Goal: Information Seeking & Learning: Learn about a topic

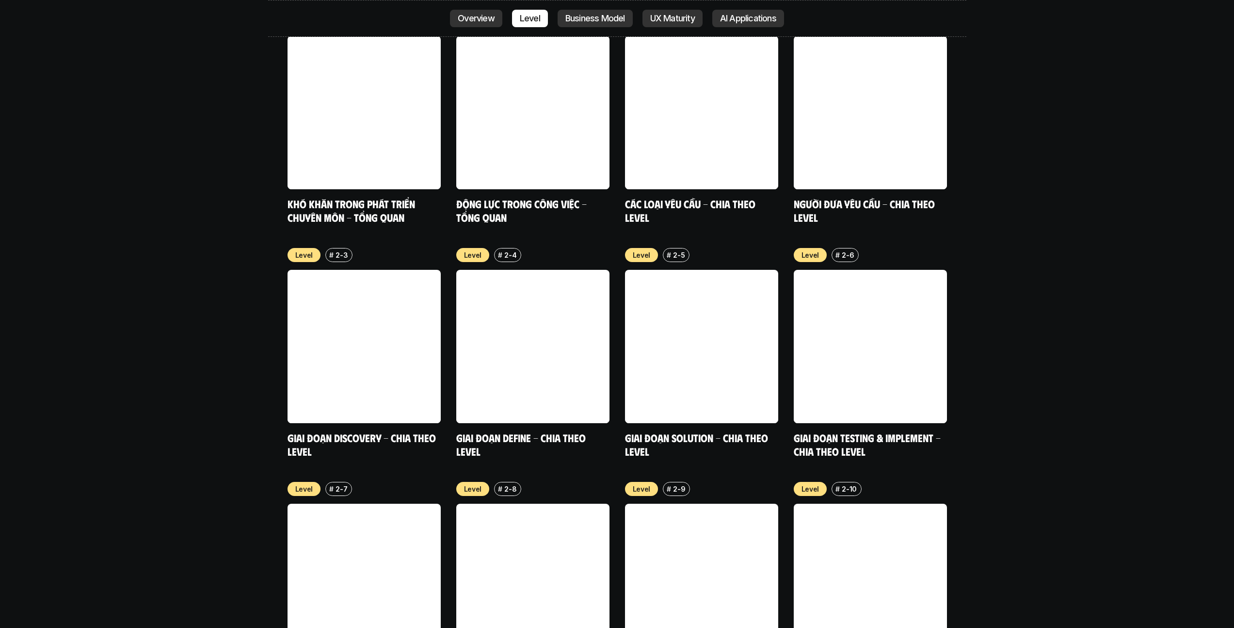
scroll to position [3778, 0]
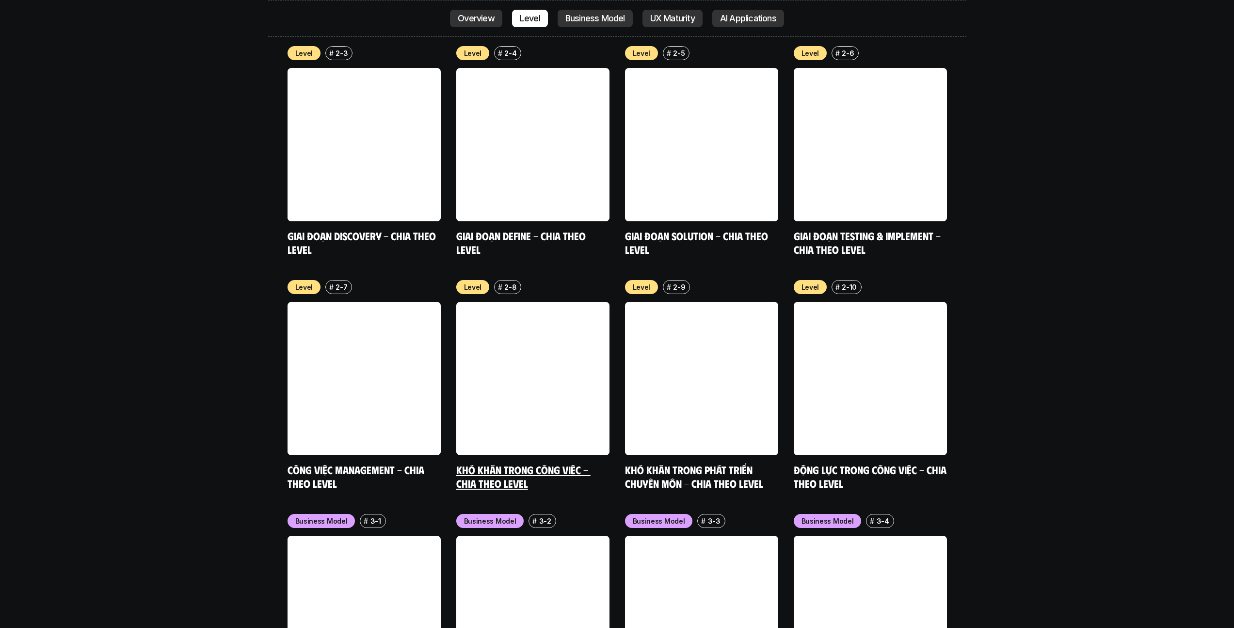
click at [503, 352] on link at bounding box center [532, 378] width 153 height 153
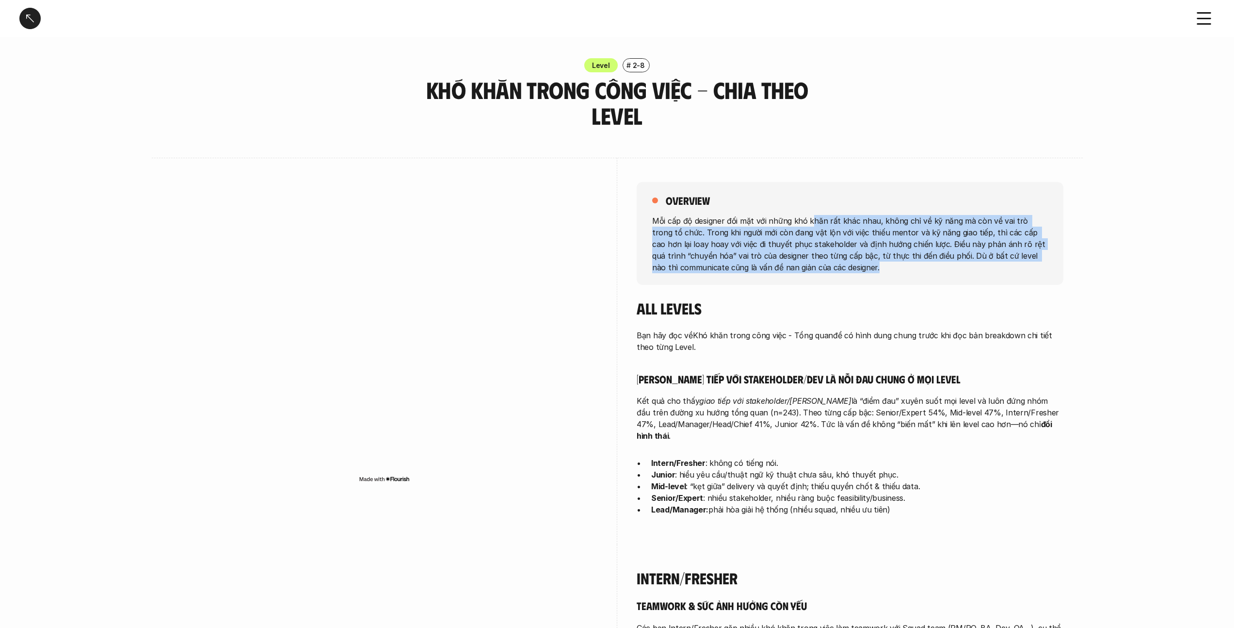
drag, startPoint x: 810, startPoint y: 223, endPoint x: 855, endPoint y: 272, distance: 65.9
click at [855, 271] on p "Mỗi cấp độ designer đối mặt với những khó khăn rất khác nhau, không chỉ về kỹ n…" at bounding box center [850, 243] width 396 height 58
click at [861, 271] on p "Mỗi cấp độ designer đối mặt với những khó khăn rất khác nhau, không chỉ về kỹ n…" at bounding box center [850, 243] width 396 height 58
drag, startPoint x: 868, startPoint y: 261, endPoint x: 817, endPoint y: 224, distance: 63.1
click at [817, 224] on p "Mỗi cấp độ designer đối mặt với những khó khăn rất khác nhau, không chỉ về kỹ n…" at bounding box center [850, 243] width 396 height 58
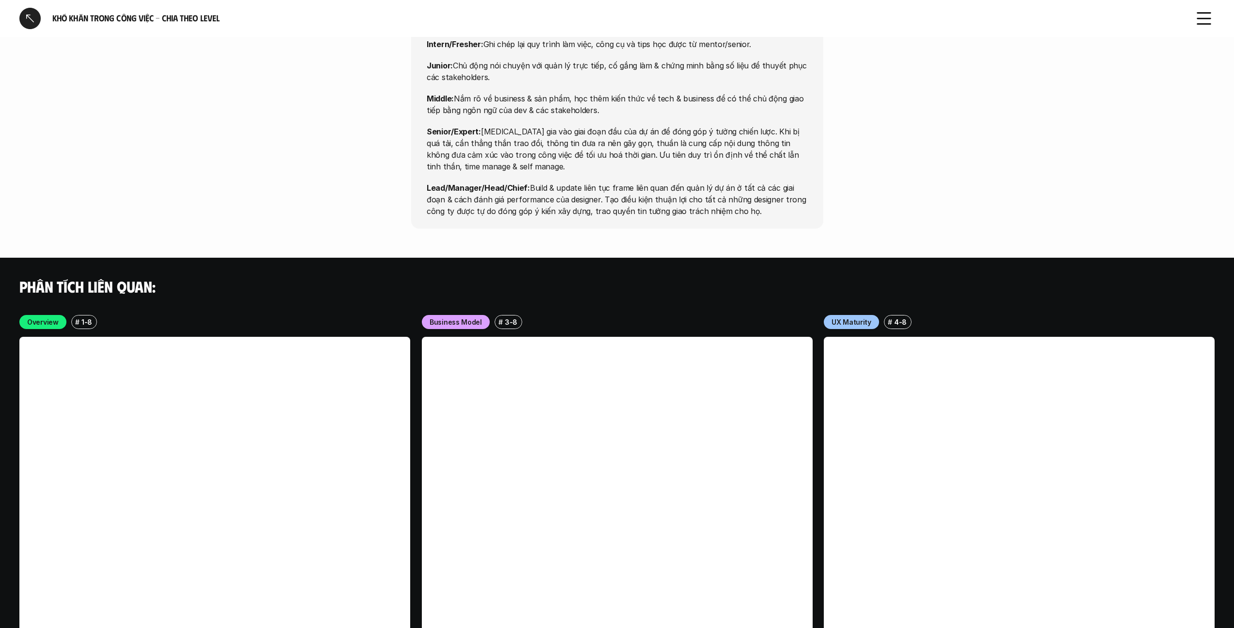
scroll to position [3680, 0]
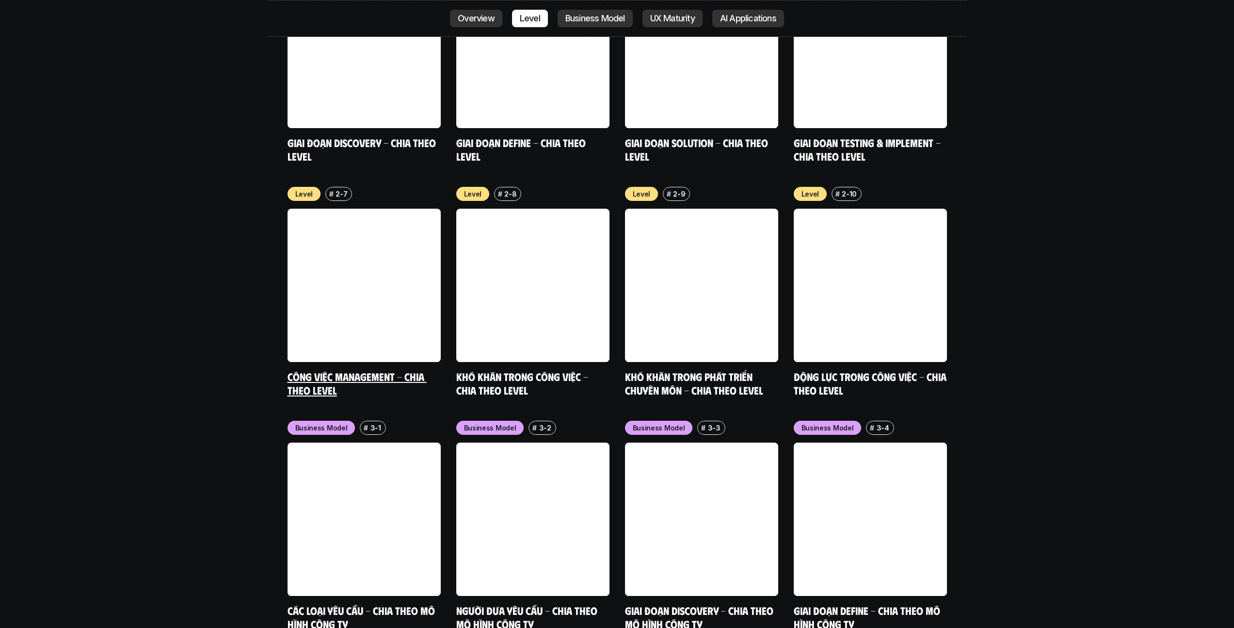
scroll to position [3715, 0]
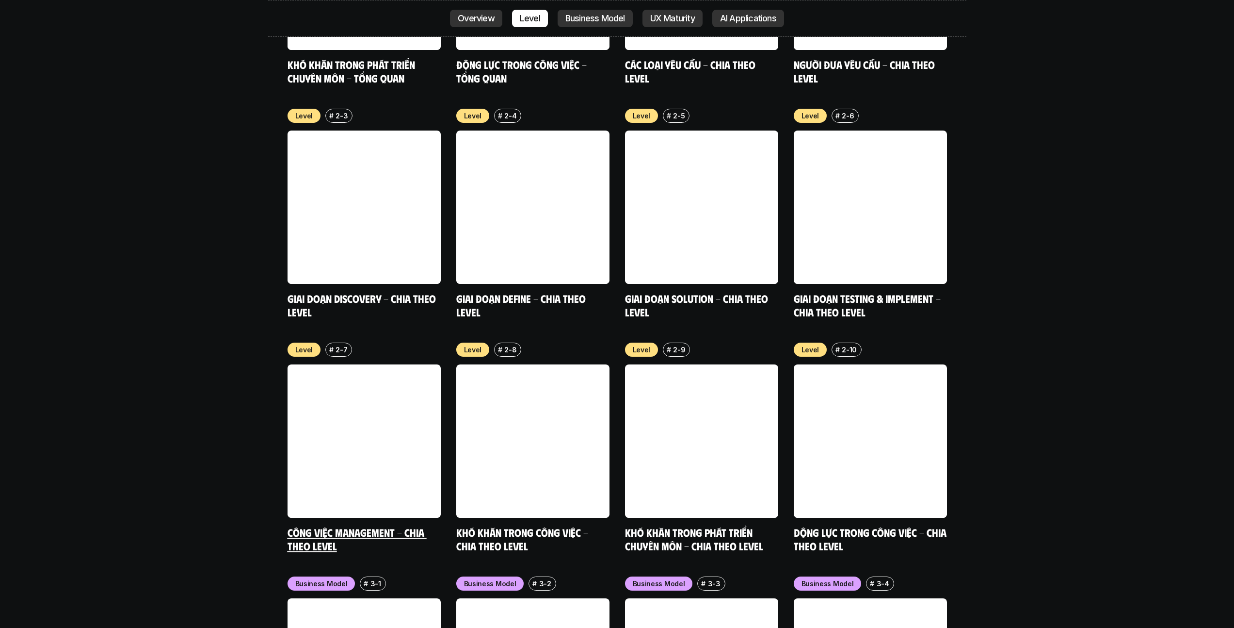
click at [307, 450] on link at bounding box center [364, 440] width 153 height 153
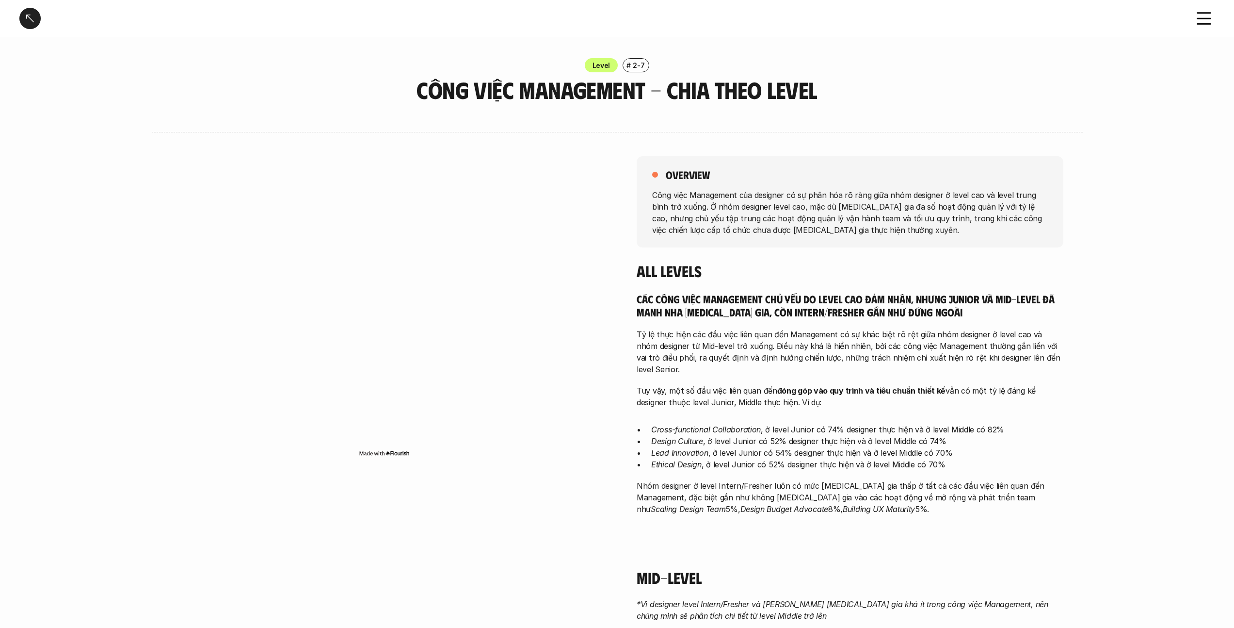
click at [896, 81] on div "Level # 2-7 Công việc Management - Chia theo level" at bounding box center [617, 80] width 1234 height 45
